Goal: Information Seeking & Learning: Learn about a topic

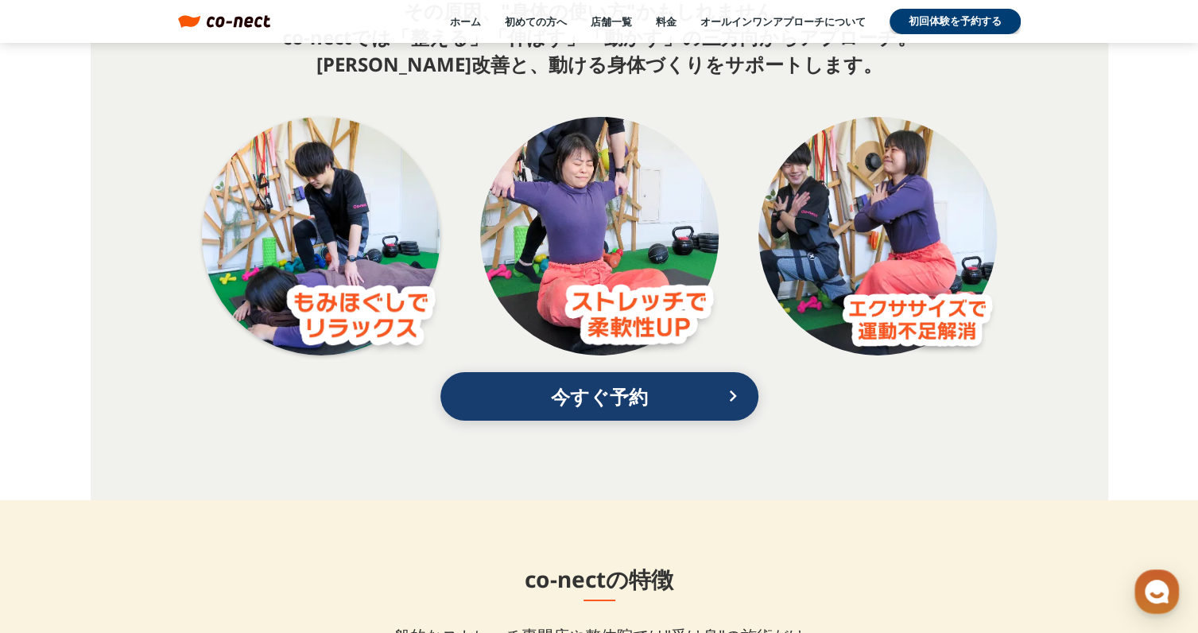
scroll to position [3181, 0]
